Goal: Task Accomplishment & Management: Complete application form

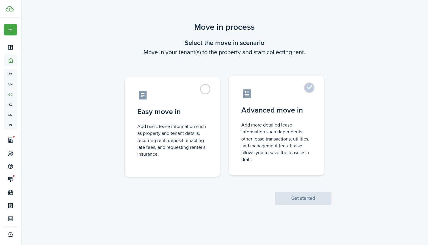
click at [312, 89] on label "Advanced move in Add more detailed lease information such dependents, other lea…" at bounding box center [276, 125] width 95 height 99
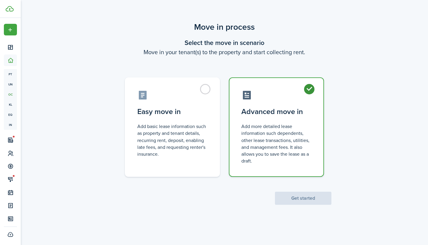
radio input "true"
click at [309, 204] on div "Move in process Select the move in scenario Move in your tenant(s) to the prope…" at bounding box center [225, 113] width 408 height 190
click at [309, 201] on button "Get started" at bounding box center [303, 198] width 57 height 13
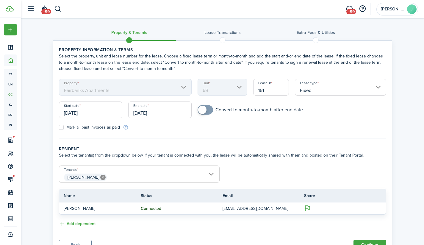
click at [95, 112] on input "[DATE]" at bounding box center [90, 109] width 63 height 17
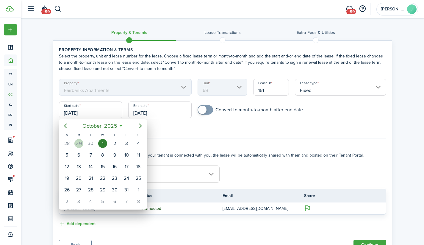
click at [82, 143] on div "29" at bounding box center [78, 143] width 9 height 9
type input "[DATE]"
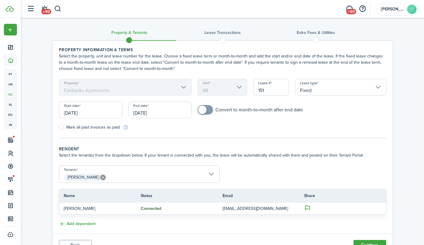
click at [159, 113] on input "[DATE]" at bounding box center [159, 109] width 63 height 17
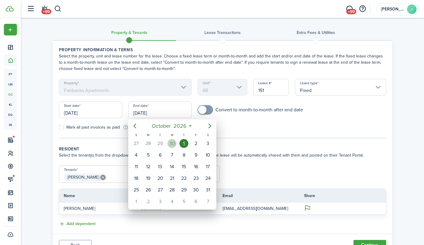
click at [173, 143] on div "30" at bounding box center [171, 143] width 9 height 9
type input "[DATE]"
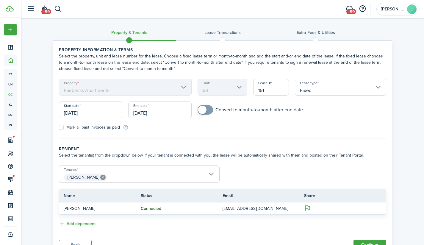
click at [169, 129] on div "Mark all past invoices as paid" at bounding box center [139, 127] width 167 height 6
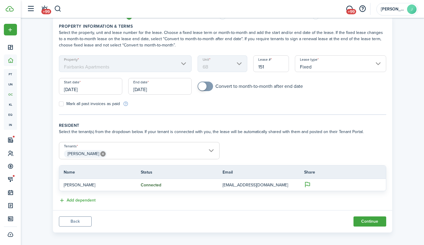
scroll to position [27, 0]
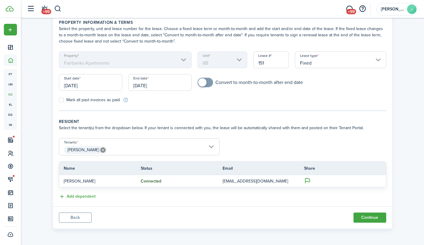
checkbox input "true"
click at [202, 82] on span at bounding box center [202, 82] width 8 height 8
click at [364, 216] on button "Continue" at bounding box center [369, 217] width 33 height 10
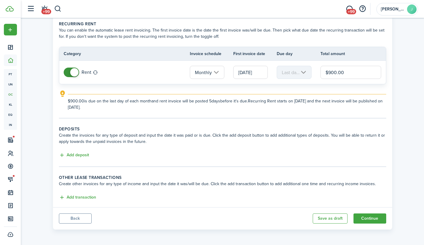
scroll to position [27, 0]
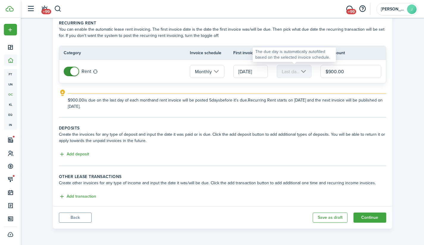
click at [304, 73] on mbsc-scroller "Last day of month" at bounding box center [294, 71] width 35 height 13
click at [303, 70] on mbsc-scroller "Last day of month" at bounding box center [294, 71] width 35 height 13
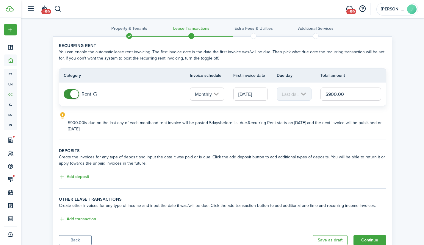
scroll to position [0, 0]
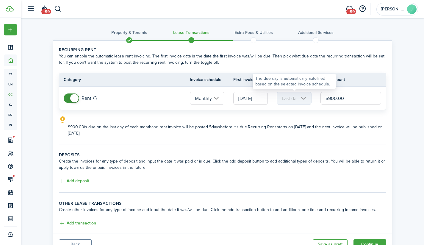
click at [306, 99] on mbsc-scroller "Last day of month" at bounding box center [294, 98] width 35 height 13
click at [249, 99] on input "[DATE]" at bounding box center [250, 98] width 35 height 13
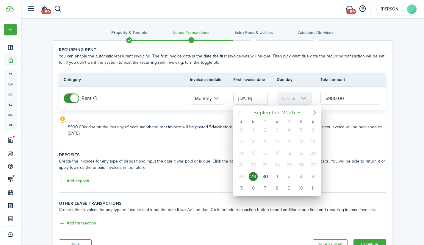
click at [315, 112] on icon "Next page" at bounding box center [315, 112] width 3 height 5
click at [313, 131] on div "1" at bounding box center [313, 130] width 9 height 9
type input "[DATE]"
type input "1st"
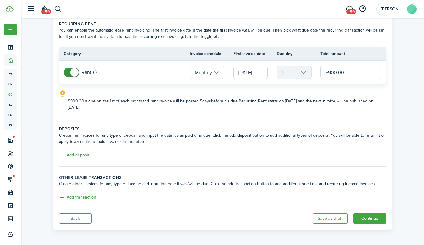
scroll to position [27, 0]
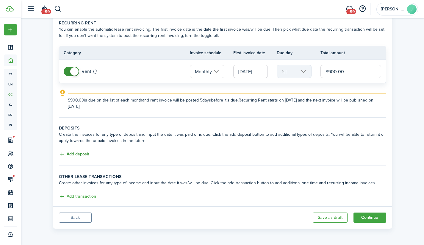
click at [76, 154] on button "Add deposit" at bounding box center [74, 154] width 30 height 7
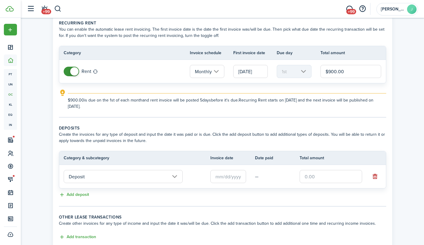
click at [94, 178] on input "Deposit" at bounding box center [123, 176] width 119 height 13
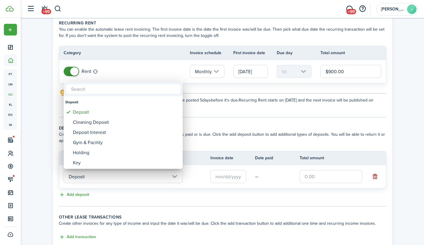
click at [85, 175] on div at bounding box center [211, 122] width 519 height 340
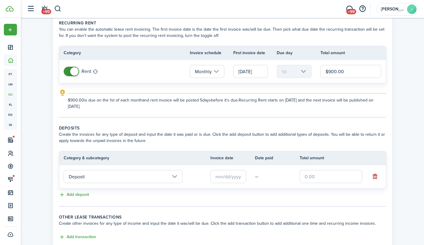
click at [86, 175] on input "Deposit" at bounding box center [123, 176] width 119 height 13
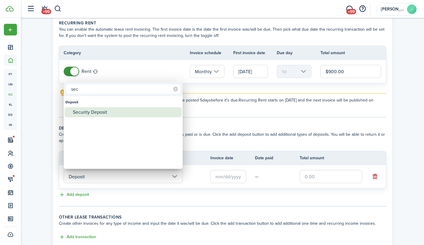
type input "sec"
click at [91, 113] on div "Security Deposit" at bounding box center [125, 112] width 105 height 10
type input "Deposit / Security Deposit"
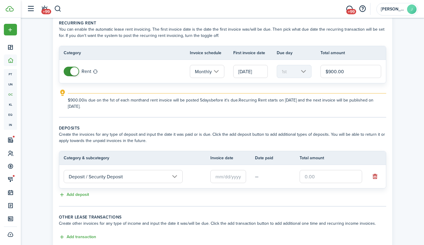
click at [228, 176] on input "text" at bounding box center [228, 176] width 36 height 13
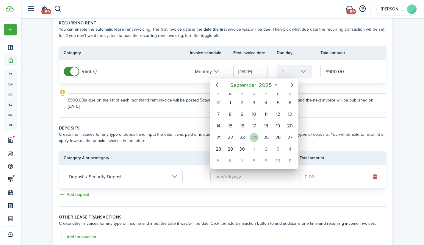
click at [255, 138] on div "24" at bounding box center [254, 137] width 9 height 9
type input "[DATE]"
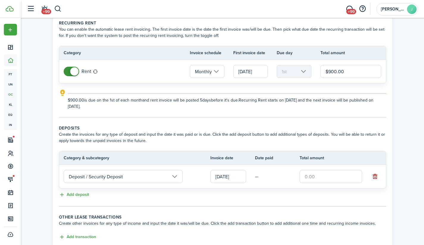
click at [316, 178] on input "text" at bounding box center [331, 176] width 62 height 13
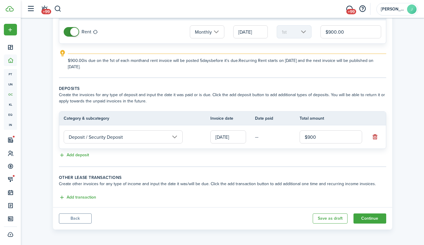
scroll to position [67, 0]
type input "$900.00"
click at [378, 218] on button "Continue" at bounding box center [369, 217] width 33 height 10
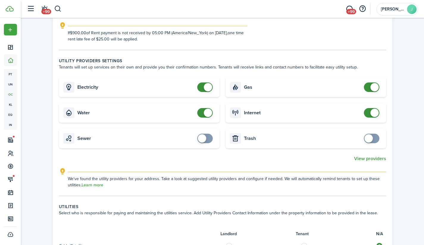
scroll to position [161, 0]
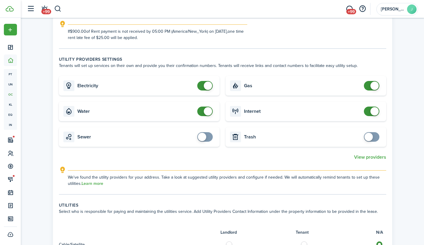
checkbox input "false"
click at [211, 88] on span at bounding box center [208, 86] width 8 height 8
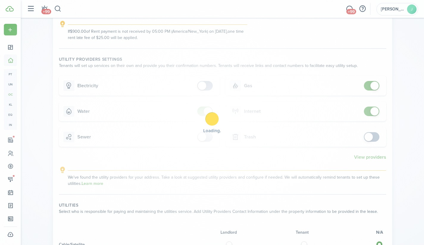
click at [209, 111] on div "Loading" at bounding box center [212, 122] width 424 height 245
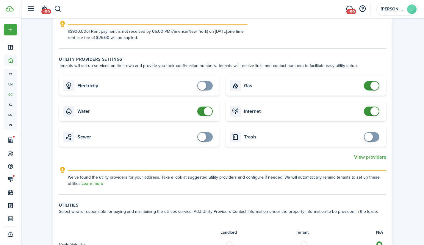
checkbox input "false"
click at [209, 111] on span at bounding box center [208, 111] width 8 height 8
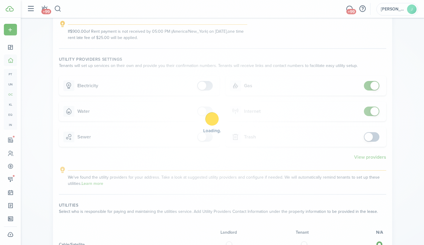
click at [372, 84] on div "Loading" at bounding box center [212, 122] width 424 height 245
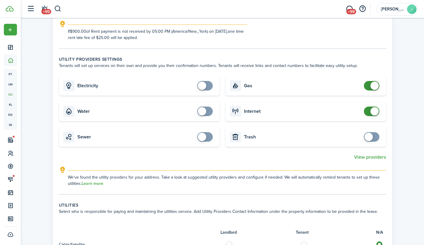
checkbox input "false"
click at [374, 86] on span at bounding box center [374, 86] width 8 height 8
checkbox input "false"
click at [374, 111] on span at bounding box center [374, 111] width 8 height 8
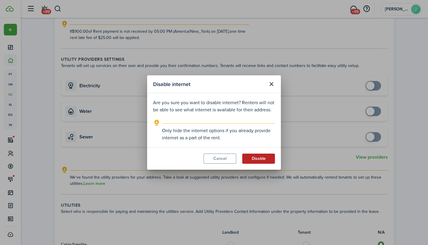
click at [255, 157] on button "Disable" at bounding box center [258, 159] width 33 height 10
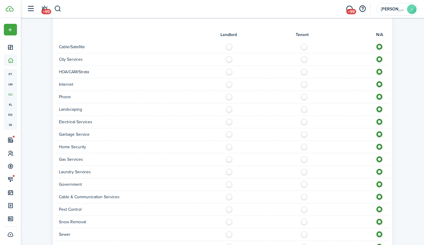
scroll to position [366, 0]
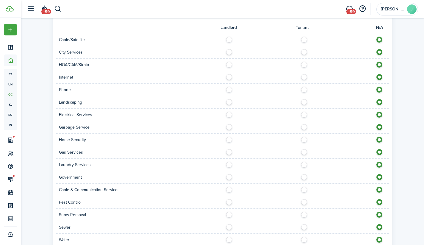
click at [303, 38] on label at bounding box center [305, 38] width 10 height 3
radio input "true"
click at [304, 52] on label at bounding box center [305, 50] width 10 height 3
radio input "true"
click at [304, 63] on label at bounding box center [305, 63] width 10 height 3
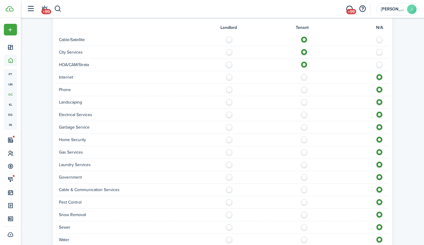
click at [304, 63] on label at bounding box center [305, 63] width 10 height 3
click at [381, 68] on div at bounding box center [306, 65] width 167 height 6
click at [377, 64] on label at bounding box center [381, 63] width 10 height 3
radio input "false"
radio input "true"
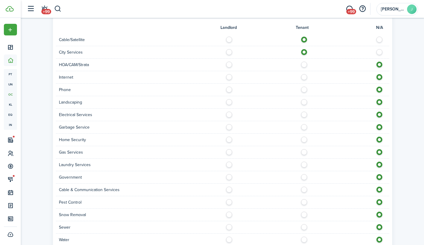
click at [304, 77] on label at bounding box center [305, 75] width 10 height 3
radio input "true"
click at [303, 88] on label at bounding box center [305, 88] width 10 height 3
radio input "true"
click at [228, 102] on label at bounding box center [231, 100] width 10 height 3
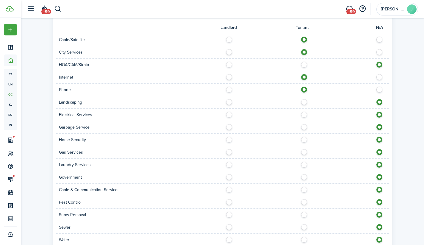
radio input "true"
click at [304, 112] on label at bounding box center [305, 113] width 10 height 3
radio input "true"
click at [229, 127] on label at bounding box center [231, 125] width 10 height 3
radio input "true"
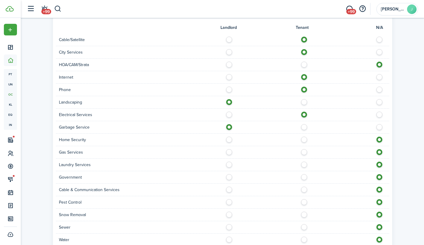
click at [306, 140] on label at bounding box center [305, 138] width 10 height 3
radio input "true"
click at [230, 164] on label at bounding box center [231, 163] width 10 height 3
radio input "true"
click at [305, 189] on label at bounding box center [305, 188] width 10 height 3
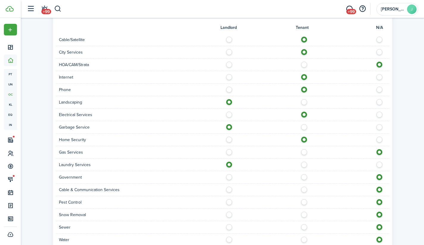
radio input "true"
click at [304, 202] on label at bounding box center [305, 200] width 10 height 3
radio input "true"
click at [229, 213] on label at bounding box center [231, 213] width 10 height 3
radio input "true"
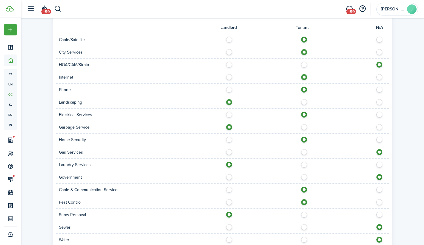
click at [230, 225] on label at bounding box center [231, 225] width 10 height 3
radio input "true"
click at [230, 239] on label at bounding box center [231, 238] width 10 height 3
radio input "true"
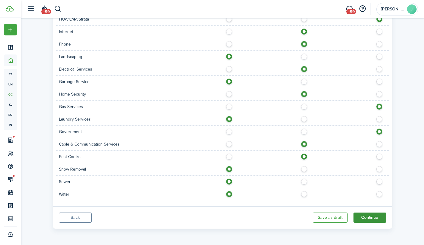
click at [370, 220] on button "Continue" at bounding box center [369, 217] width 33 height 10
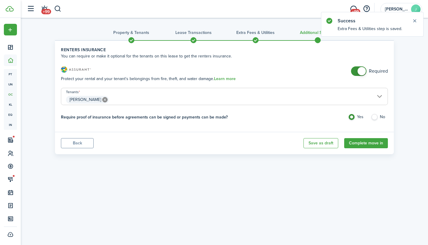
checkbox input "false"
click at [365, 71] on span at bounding box center [362, 71] width 8 height 8
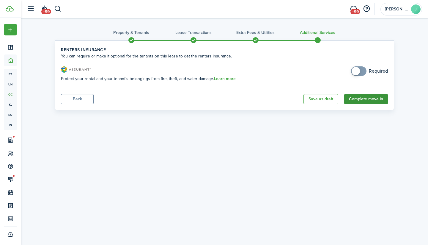
click at [365, 99] on button "Complete move in" at bounding box center [367, 99] width 44 height 10
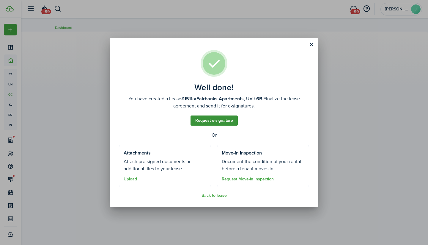
click at [214, 119] on link "Request e-signature" at bounding box center [214, 120] width 47 height 10
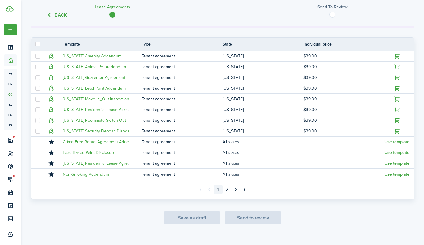
scroll to position [129, 0]
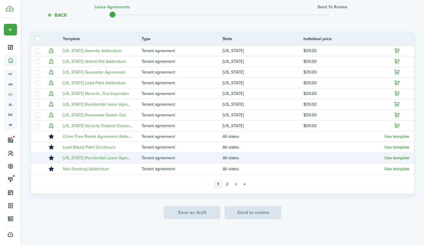
click at [395, 158] on button "Use template" at bounding box center [396, 158] width 25 height 5
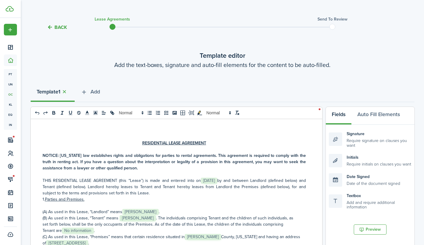
scroll to position [11, 0]
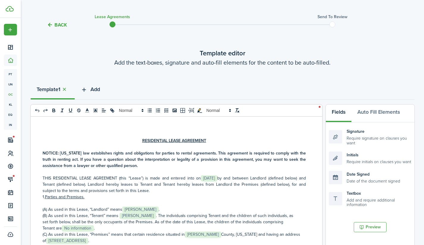
click at [97, 86] on span "Add" at bounding box center [95, 89] width 10 height 8
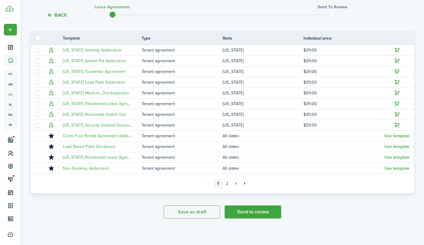
scroll to position [131, 0]
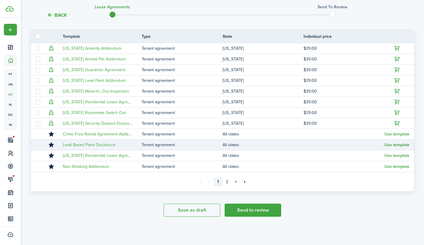
click at [390, 144] on button "Use template" at bounding box center [396, 145] width 25 height 5
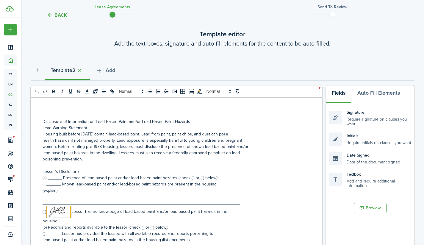
scroll to position [27, 0]
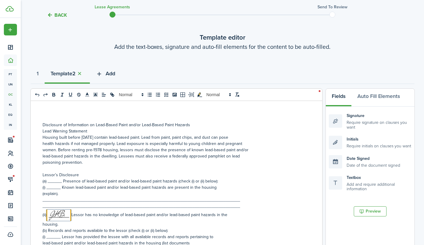
click at [115, 74] on span "Add" at bounding box center [111, 74] width 10 height 8
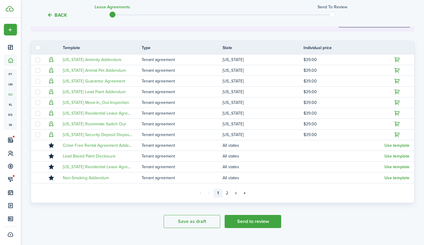
scroll to position [126, 0]
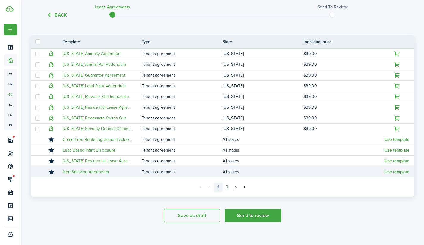
click at [389, 171] on button "Use template" at bounding box center [396, 172] width 25 height 5
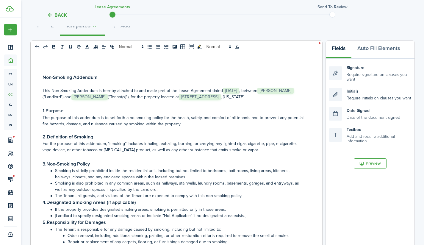
scroll to position [74, 0]
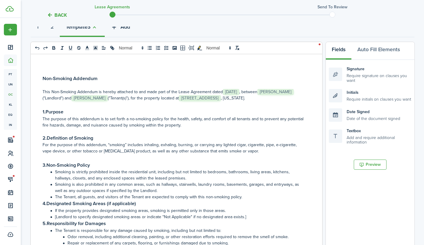
click at [122, 28] on button "Add" at bounding box center [120, 28] width 31 height 18
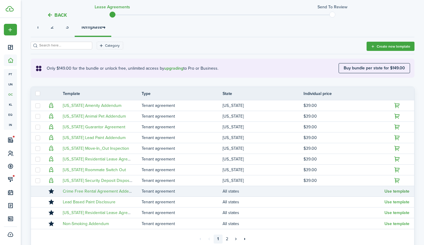
click at [393, 189] on button "Use template" at bounding box center [396, 191] width 25 height 5
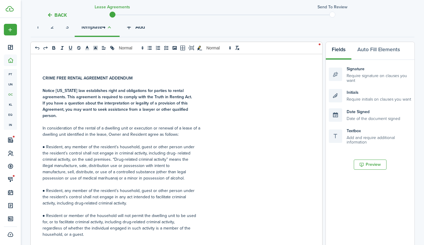
click at [145, 29] on span "Add" at bounding box center [140, 27] width 10 height 8
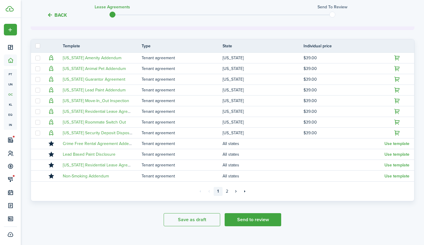
scroll to position [131, 0]
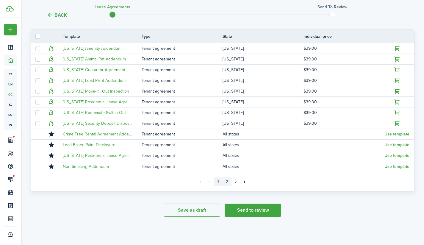
click at [227, 182] on link "2" at bounding box center [227, 181] width 9 height 9
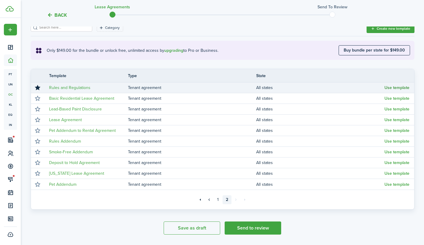
click at [400, 86] on button "Use template" at bounding box center [396, 87] width 25 height 5
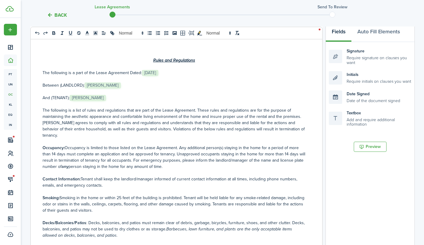
scroll to position [0, 0]
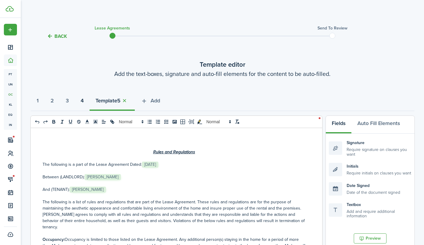
click at [84, 100] on strong "4" at bounding box center [82, 101] width 3 height 8
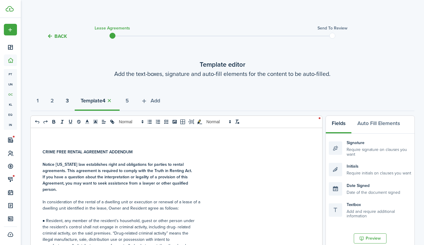
click at [75, 101] on button "3" at bounding box center [67, 102] width 15 height 18
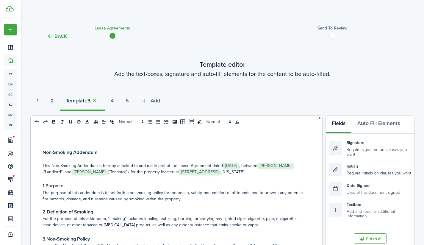
click at [54, 100] on strong "2" at bounding box center [52, 101] width 3 height 8
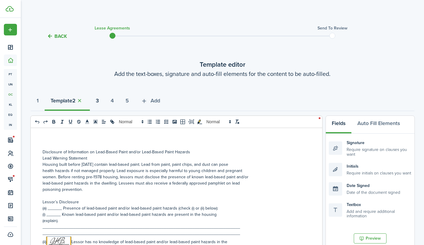
click at [99, 98] on strong "3" at bounding box center [97, 101] width 3 height 8
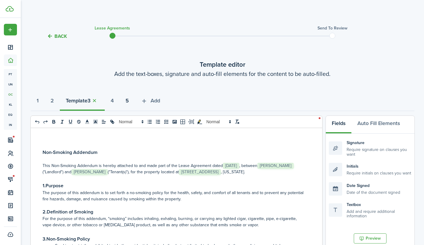
click at [129, 101] on strong "5" at bounding box center [127, 101] width 3 height 8
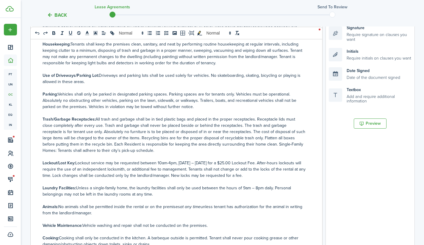
scroll to position [277, 0]
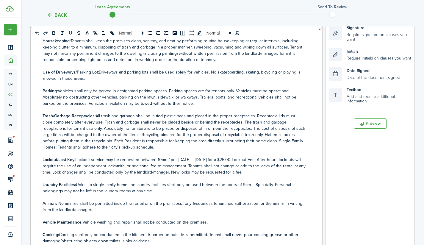
click at [225, 156] on p "Lockout/Lost Key: Lockout service may be requested between 10am-4pm, [DATE] – […" at bounding box center [174, 165] width 263 height 19
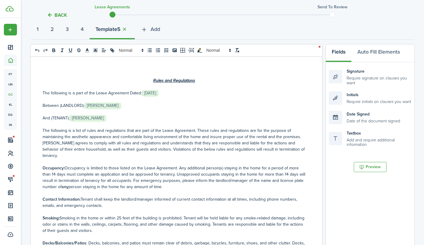
scroll to position [62, 0]
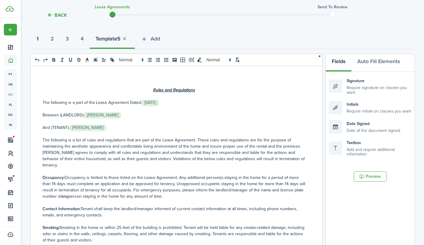
click at [42, 39] on button "1" at bounding box center [38, 40] width 14 height 18
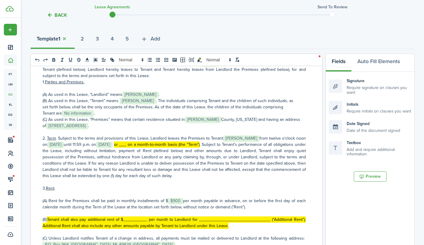
scroll to position [83, 0]
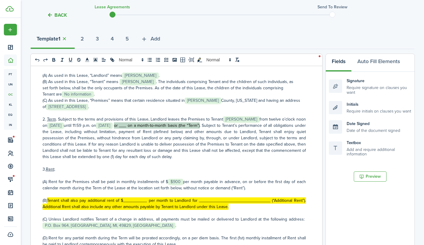
drag, startPoint x: 228, startPoint y: 125, endPoint x: 144, endPoint y: 125, distance: 84.2
click at [144, 125] on p "2. Term . Subject to the terms and provisions of this Lease, Landlord leases th…" at bounding box center [174, 138] width 263 height 44
click at [200, 59] on icon "toggleMarkYellow: markYellow" at bounding box center [199, 59] width 3 height 4
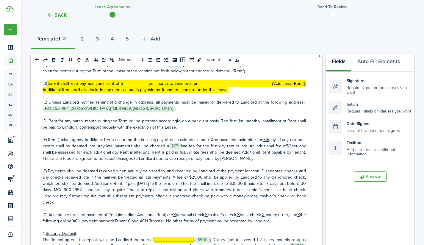
scroll to position [189, 0]
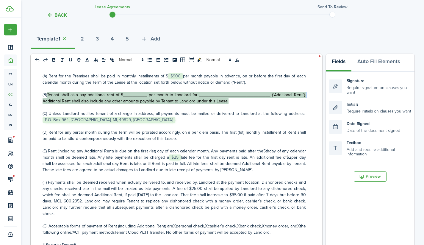
drag, startPoint x: 230, startPoint y: 101, endPoint x: 47, endPoint y: 95, distance: 182.7
click at [47, 95] on p "(B) Tenant shall also pay additional rent of $__________ per month to Landlord …" at bounding box center [174, 98] width 263 height 12
click at [198, 60] on icon "toggleMarkYellow: markYellow" at bounding box center [199, 59] width 5 height 4
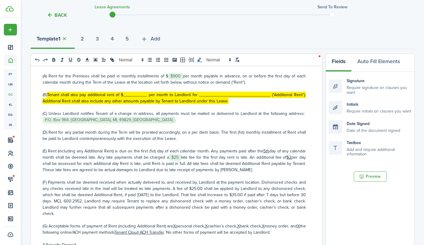
click at [198, 60] on icon "toggleMarkYellow: markYellow" at bounding box center [199, 59] width 5 height 4
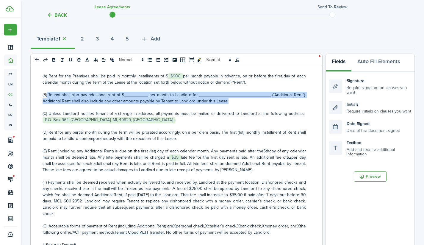
click at [129, 94] on p "(B) Tenant shall also pay additional rent of $__________ per month to Landlord …" at bounding box center [174, 98] width 263 height 12
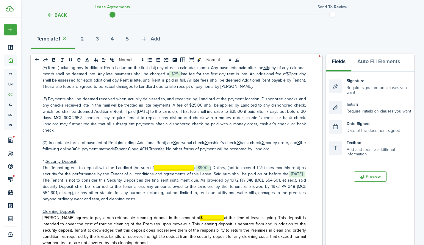
scroll to position [276, 0]
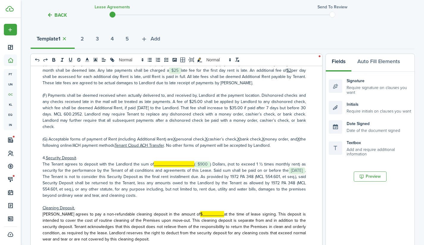
drag, startPoint x: 192, startPoint y: 165, endPoint x: 150, endPoint y: 164, distance: 42.3
click at [150, 164] on p "The Tenant agrees to deposit with the Landlord the sum of _________________ (﻿ …" at bounding box center [174, 179] width 263 height 37
click at [199, 60] on icon "toggleMarkYellow: markYellow" at bounding box center [199, 59] width 3 height 4
click at [154, 164] on mark "_________________" at bounding box center [174, 164] width 40 height 6
click at [69, 59] on icon "underline" at bounding box center [70, 59] width 2 height 3
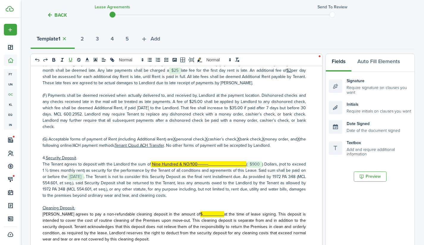
click at [254, 163] on p "The Tenant agrees to deposit with the Landlord the sum of Nine Hundred & NO/100…" at bounding box center [174, 179] width 263 height 37
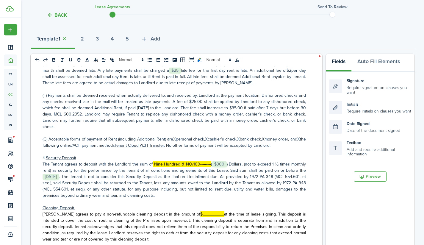
drag, startPoint x: 150, startPoint y: 164, endPoint x: 208, endPoint y: 164, distance: 58.0
click at [208, 164] on p "The Tenant agrees to deposit with the Landlord the sum of Nine Hundred & NO/100…" at bounding box center [174, 179] width 263 height 37
click at [198, 62] on icon "toggleMarkYellow: markYellow" at bounding box center [199, 59] width 5 height 4
click at [200, 60] on icon "toggleMarkYellow: markYellow" at bounding box center [199, 59] width 3 height 4
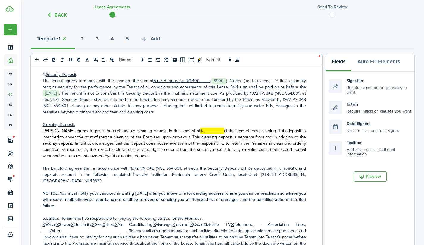
scroll to position [359, 0]
drag, startPoint x: 200, startPoint y: 130, endPoint x: 176, endPoint y: 122, distance: 25.1
click at [176, 130] on span "Tenant agrees to pay a non-refundable cleaning deposit in the amount of $______…" at bounding box center [174, 143] width 263 height 31
click at [199, 60] on icon "toggleMarkYellow: markYellow" at bounding box center [199, 59] width 5 height 4
click at [181, 130] on span "Tenant agrees to pay a non-refundable cleaning deposit in the amount of $______…" at bounding box center [174, 143] width 263 height 31
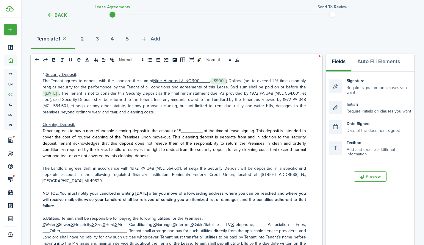
click at [201, 134] on span "Tenant agrees to pay a non-refundable cleaning deposit in the amount of $______…" at bounding box center [174, 143] width 263 height 31
click at [182, 131] on span "Tenant agrees to pay a non-refundable cleaning deposit in the amount of $______…" at bounding box center [174, 143] width 263 height 31
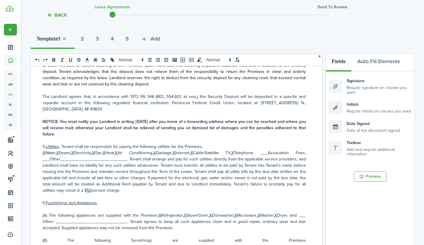
scroll to position [439, 0]
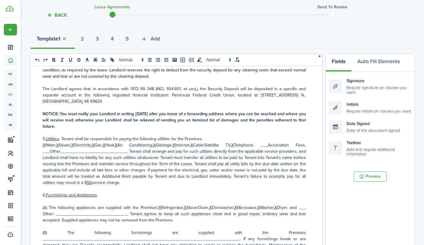
click at [44, 145] on u "X" at bounding box center [44, 145] width 3 height 6
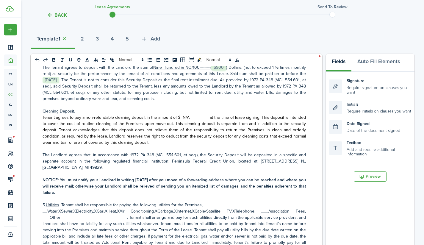
click at [61, 211] on u "X" at bounding box center [59, 211] width 3 height 6
click at [103, 210] on u "X" at bounding box center [102, 211] width 3 height 6
click at [120, 210] on p "__Water, __Sewer, X Electricity, __Gas, X Heat, X Air Conditioning, X Garbage, …" at bounding box center [174, 230] width 263 height 44
click at [71, 58] on icon "underline" at bounding box center [70, 59] width 2 height 3
click at [71, 60] on icon "underline" at bounding box center [70, 59] width 5 height 5
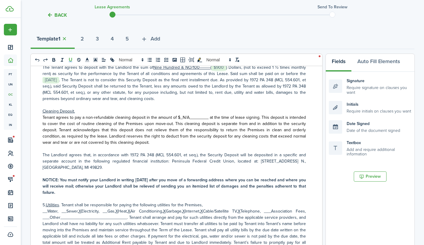
click at [69, 61] on icon "underline" at bounding box center [70, 59] width 5 height 5
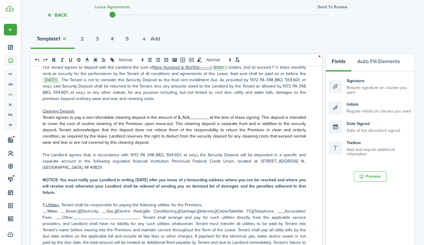
click at [180, 211] on u "X" at bounding box center [179, 211] width 3 height 6
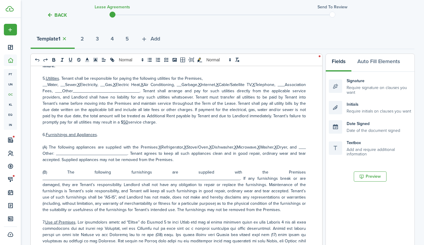
scroll to position [522, 0]
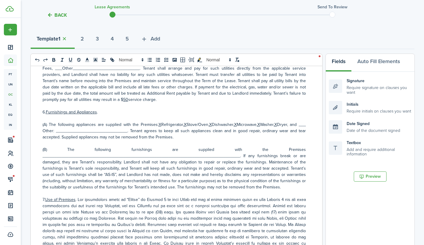
click at [209, 123] on u "X" at bounding box center [210, 124] width 3 height 6
click at [237, 124] on u "X" at bounding box center [236, 124] width 3 height 6
click at [271, 123] on p "(A) The following appliances are supplied with the Premises: X Refrigerator, X …" at bounding box center [174, 130] width 263 height 19
click at [71, 61] on icon "underline" at bounding box center [70, 59] width 2 height 3
click at [43, 131] on p "(A) The following appliances are supplied with the Premises: X Refrigerator, X …" at bounding box center [174, 130] width 263 height 19
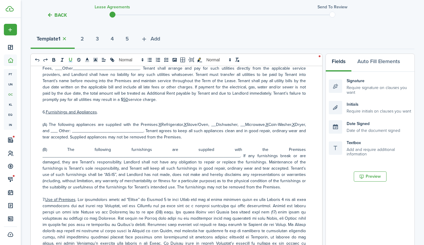
click at [71, 58] on icon "underline" at bounding box center [70, 59] width 2 height 3
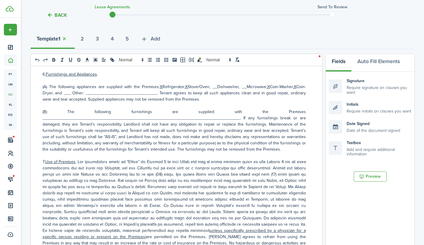
scroll to position [567, 0]
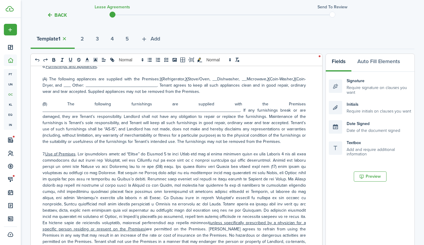
click at [53, 110] on p "(B) The following furnishings are supplied with the Premises __________________…" at bounding box center [174, 123] width 263 height 44
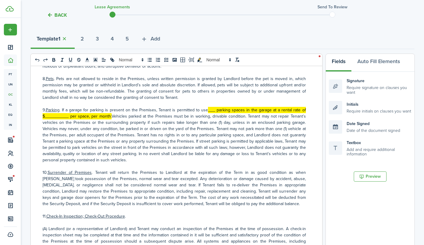
scroll to position [779, 0]
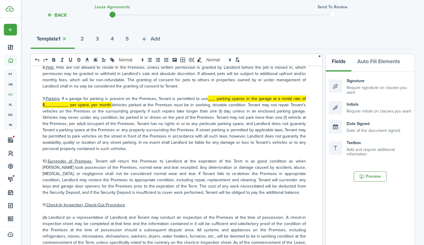
click at [208, 98] on mark "___ parking spaces in the garage at a rental rate of $__________ per space, per…" at bounding box center [174, 101] width 263 height 12
drag, startPoint x: 110, startPoint y: 105, endPoint x: 205, endPoint y: 98, distance: 94.9
click at [205, 98] on p "9. Parking . If a garage for parking is present on the Premises, Tenant is perm…" at bounding box center [174, 123] width 263 height 56
click at [198, 59] on icon "toggleMarkYellow: markYellow" at bounding box center [199, 59] width 5 height 4
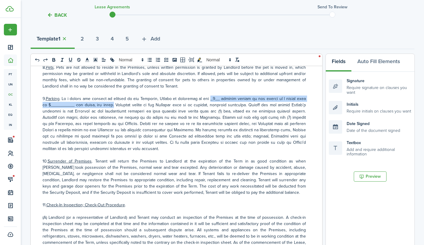
click at [51, 105] on p "9. Parking" at bounding box center [174, 123] width 263 height 56
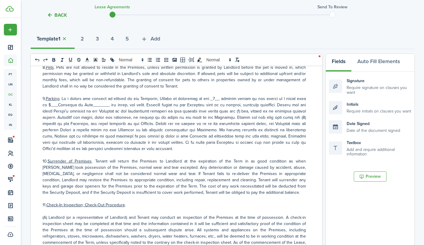
click at [98, 106] on p "9. Parking" at bounding box center [174, 123] width 263 height 56
click at [52, 105] on p "9. Parking" at bounding box center [174, 123] width 263 height 56
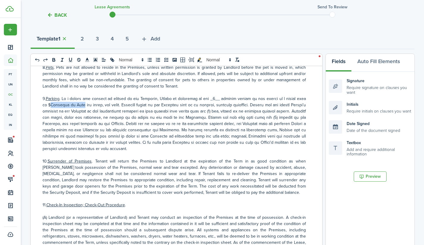
drag, startPoint x: 75, startPoint y: 104, endPoint x: 44, endPoint y: 105, distance: 31.6
click at [44, 105] on p "9. Parking" at bounding box center [174, 123] width 263 height 56
click at [70, 61] on icon "underline" at bounding box center [70, 59] width 2 height 3
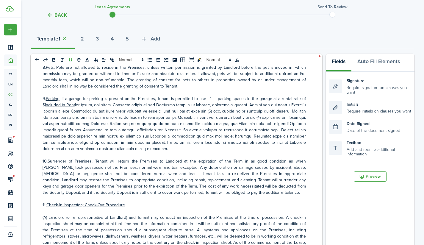
click at [198, 136] on p "9. Parking . If a garage for parking is present on the Premises, Tenant is perm…" at bounding box center [174, 123] width 263 height 56
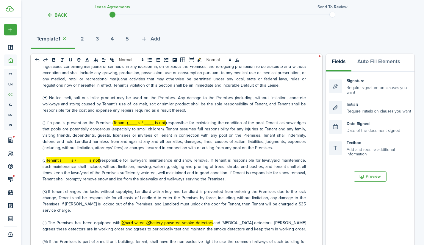
scroll to position [1342, 0]
click at [122, 122] on p "(I) If a pool is present on the Premises, Tenant (____is / ____ is not) respons…" at bounding box center [174, 135] width 263 height 31
drag, startPoint x: 125, startPoint y: 123, endPoint x: 120, endPoint y: 123, distance: 5.4
click at [120, 123] on p "(I) If a pool is present on the Premises, N/A Tenant (____is / ____ is not) res…" at bounding box center [174, 135] width 263 height 31
click at [198, 60] on icon "toggleMarkYellow: markYellow" at bounding box center [199, 59] width 5 height 4
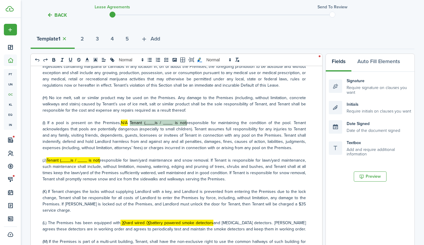
drag, startPoint x: 183, startPoint y: 123, endPoint x: 129, endPoint y: 122, distance: 54.7
click at [129, 122] on p "(I) If a pool is present on the Premises, N/A Tenant (____is / ____ is not) res…" at bounding box center [174, 135] width 263 height 31
click at [200, 59] on icon "toggleMarkYellow: markYellow" at bounding box center [199, 59] width 3 height 4
click at [83, 159] on mark "Tenant (____is / ____ is not)" at bounding box center [73, 160] width 54 height 6
drag, startPoint x: 109, startPoint y: 159, endPoint x: 49, endPoint y: 154, distance: 59.7
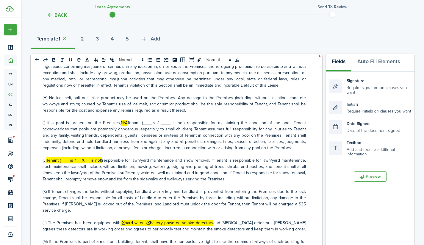
click at [49, 158] on mark "Tenant (____is / __X__ is not)" at bounding box center [74, 160] width 56 height 6
click at [199, 58] on icon "toggleMarkYellow: markYellow" at bounding box center [199, 59] width 5 height 4
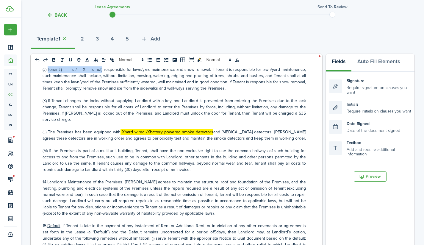
scroll to position [1436, 0]
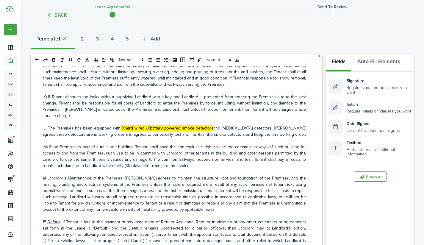
click at [122, 126] on mark "X" at bounding box center [123, 128] width 3 height 6
drag, startPoint x: 213, startPoint y: 126, endPoint x: 118, endPoint y: 126, distance: 94.6
click at [118, 126] on p "(L) The Premises has been equipped with __hard wired / X battery powered smoke …" at bounding box center [174, 131] width 263 height 12
click at [198, 60] on icon "toggleMarkYellow: markYellow" at bounding box center [199, 59] width 5 height 4
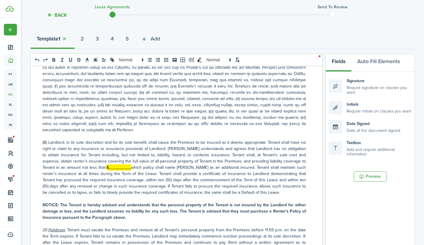
scroll to position [1833, 0]
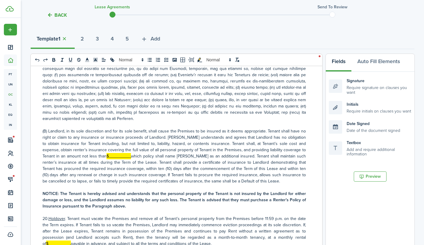
click at [107, 156] on mark "$_________," at bounding box center [119, 156] width 24 height 6
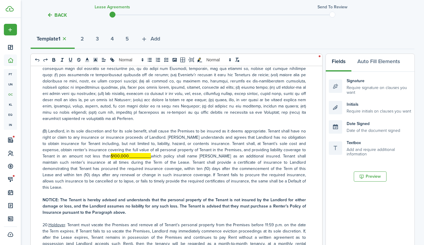
click at [121, 156] on mark "$100,000_________," at bounding box center [131, 156] width 40 height 6
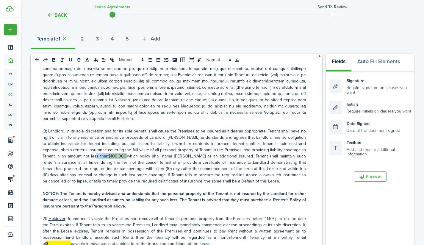
drag, startPoint x: 100, startPoint y: 156, endPoint x: 82, endPoint y: 156, distance: 18.2
click at [82, 156] on p "(B) Landlord, in its sole discretion and for its sole benefit, shall cause the …" at bounding box center [174, 156] width 263 height 56
click at [200, 62] on icon "toggleMarkYellow: markYellow" at bounding box center [199, 59] width 5 height 5
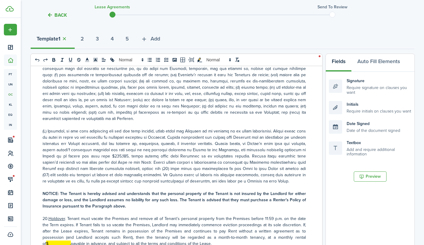
click at [232, 171] on p at bounding box center [174, 156] width 263 height 56
drag, startPoint x: 98, startPoint y: 155, endPoint x: 83, endPoint y: 156, distance: 15.8
click at [83, 156] on p at bounding box center [174, 156] width 263 height 56
click at [71, 60] on icon "underline" at bounding box center [70, 59] width 5 height 5
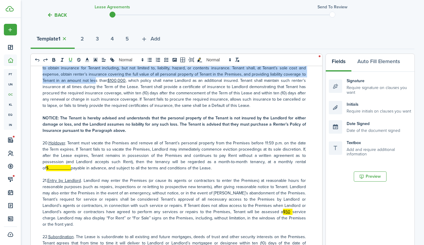
scroll to position [1920, 0]
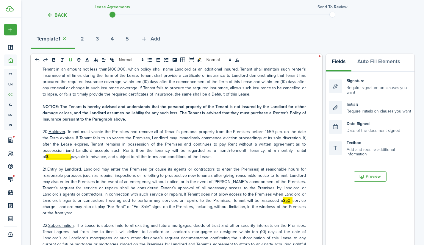
click at [71, 154] on mark "$_________," at bounding box center [58, 157] width 25 height 6
click at [84, 154] on mark "$925.00_________," at bounding box center [65, 157] width 38 height 6
drag, startPoint x: 279, startPoint y: 150, endPoint x: 265, endPoint y: 150, distance: 13.7
click at [63, 154] on mark "$925.00," at bounding box center [54, 157] width 17 height 6
click at [70, 60] on icon "underline" at bounding box center [70, 59] width 5 height 5
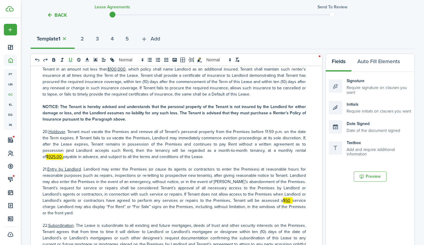
drag, startPoint x: 281, startPoint y: 151, endPoint x: 264, endPoint y: 151, distance: 17.0
click at [264, 151] on p "20. Holdover . Tenant must vacate the Premises and remove all of Tenant’s perso…" at bounding box center [174, 144] width 263 height 31
click at [201, 59] on icon "toggleMarkYellow: markYellow" at bounding box center [199, 59] width 5 height 5
click at [303, 162] on div "RESIDENTIAL LEASE AGREEMENT NOTICE: [US_STATE] law establishes rights and oblig…" at bounding box center [174, 183] width 287 height 234
drag, startPoint x: 245, startPoint y: 200, endPoint x: 237, endPoint y: 200, distance: 8.4
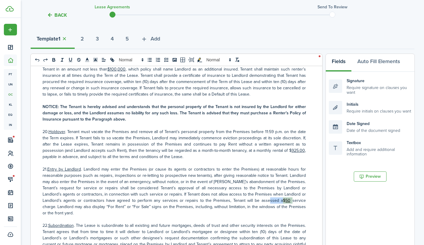
click at [237, 200] on p "21. Entry by Landlord . Landlord may enter the Premises (or cause its agents or…" at bounding box center [174, 191] width 263 height 50
click at [200, 60] on icon "toggleMarkYellow: markYellow" at bounding box center [199, 59] width 5 height 4
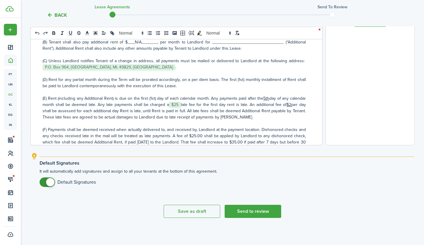
scroll to position [218, 0]
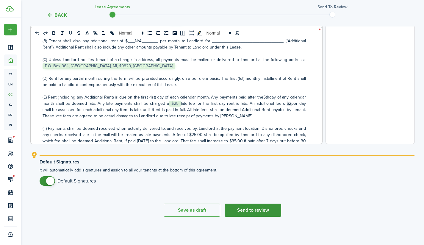
click at [257, 211] on button "Send to review" at bounding box center [253, 209] width 57 height 13
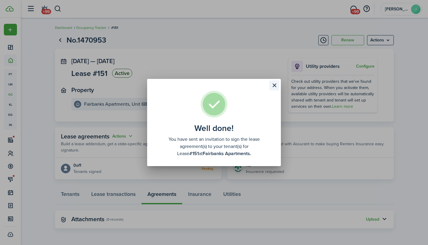
click at [275, 85] on button "Close modal" at bounding box center [275, 85] width 10 height 10
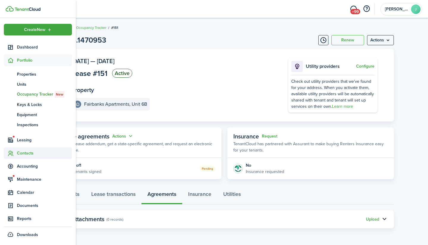
click at [26, 152] on span "Contacts" at bounding box center [44, 153] width 55 height 6
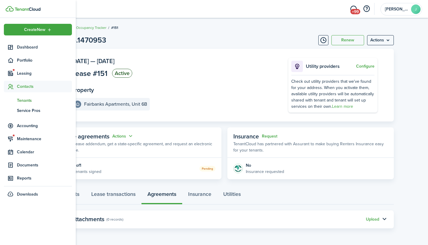
click at [27, 101] on span "Tenants" at bounding box center [44, 100] width 55 height 6
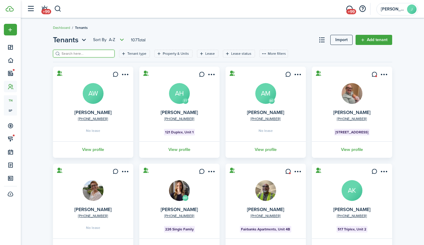
click at [89, 52] on input "search" at bounding box center [86, 54] width 52 height 6
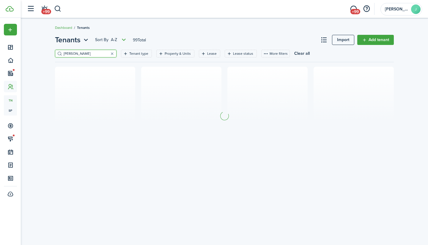
type input "[PERSON_NAME]"
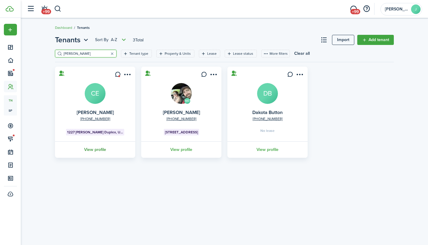
click at [98, 150] on link "View profile" at bounding box center [95, 149] width 82 height 16
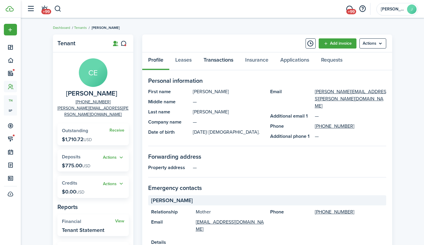
click at [225, 60] on link "Transactions" at bounding box center [219, 61] width 42 height 18
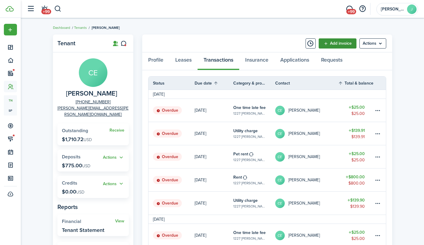
click at [342, 42] on link "Add invoice" at bounding box center [338, 43] width 38 height 10
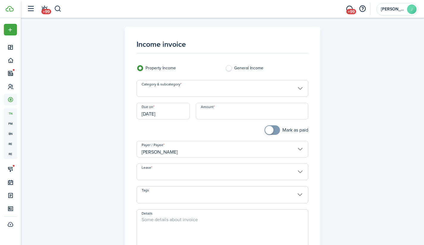
click at [161, 90] on input "Category & subcategory" at bounding box center [223, 88] width 172 height 17
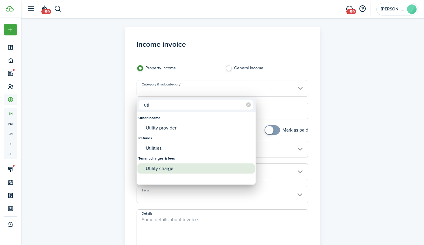
type input "util"
click at [159, 168] on div "Utility charge" at bounding box center [198, 168] width 105 height 10
type input "Tenant charges & fees / Utility charge"
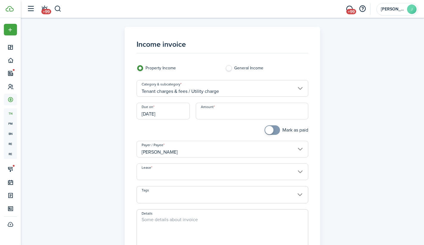
click at [170, 110] on input "[DATE]" at bounding box center [163, 111] width 53 height 17
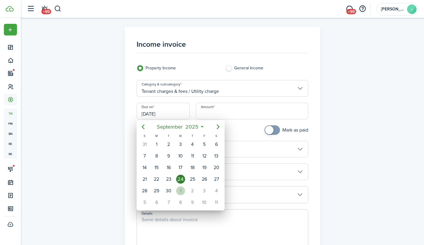
click at [182, 190] on div "1" at bounding box center [180, 190] width 9 height 9
type input "[DATE]"
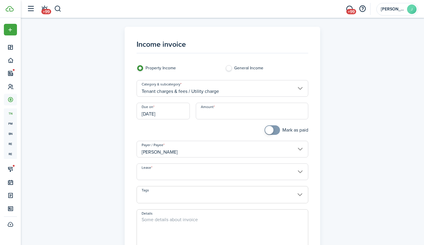
drag, startPoint x: 209, startPoint y: 113, endPoint x: 209, endPoint y: 117, distance: 3.6
click at [209, 117] on input "Amount" at bounding box center [252, 111] width 112 height 17
click at [223, 112] on input "Amount" at bounding box center [252, 111] width 112 height 17
drag, startPoint x: 221, startPoint y: 114, endPoint x: 190, endPoint y: 112, distance: 31.9
click at [190, 112] on div "Due on [DATE] Amount $106.09" at bounding box center [223, 114] width 178 height 23
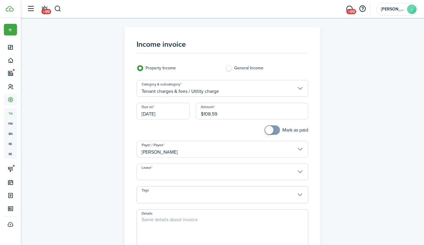
click at [213, 171] on input "Lease" at bounding box center [223, 171] width 172 height 17
type input "$108.59"
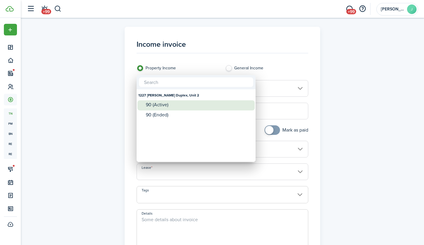
click at [159, 105] on div "90 (Active)" at bounding box center [198, 104] width 105 height 5
type input "1227 [PERSON_NAME] Duplex, Unit 2. Lease #90 (Active)"
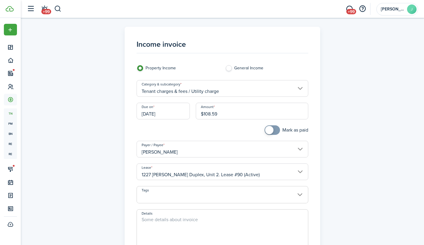
click at [194, 223] on textarea "Details" at bounding box center [222, 230] width 171 height 29
type textarea "U"
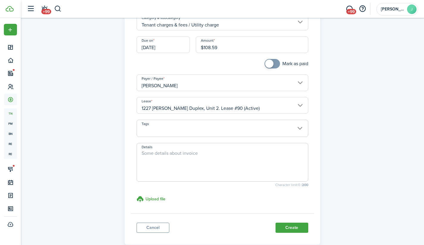
scroll to position [68, 0]
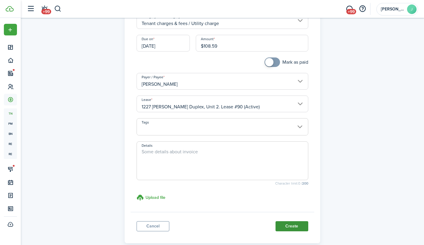
click at [286, 231] on button "Create" at bounding box center [291, 226] width 33 height 10
